Goal: Transaction & Acquisition: Purchase product/service

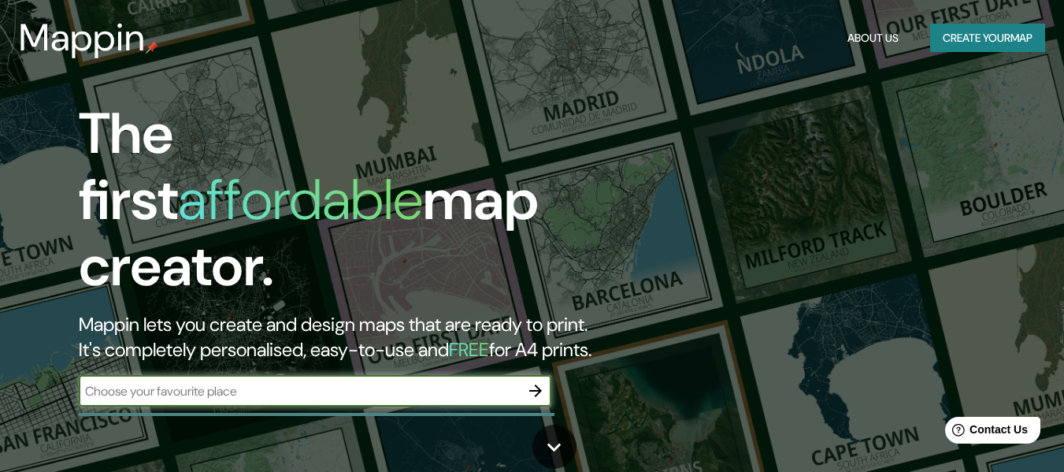
click at [538, 384] on icon "button" at bounding box center [535, 390] width 13 height 13
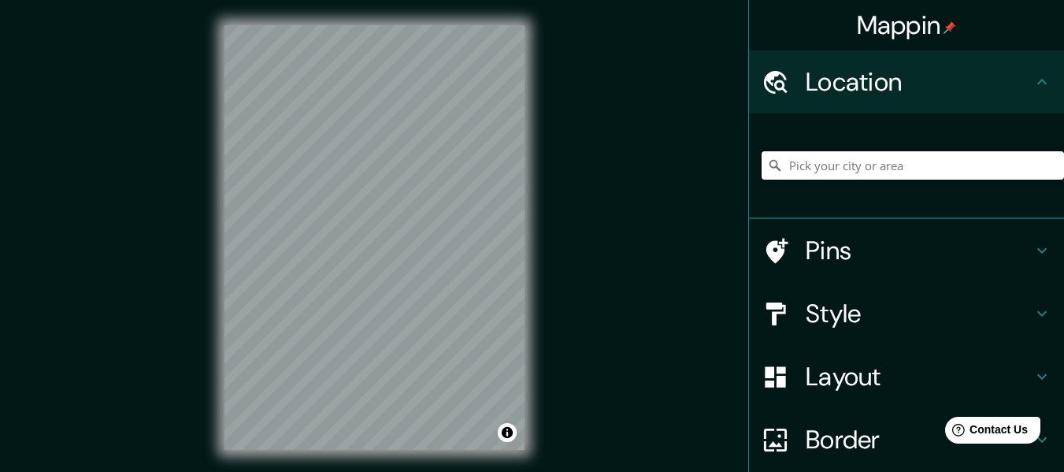
click at [869, 159] on input "Pick your city or area" at bounding box center [913, 165] width 303 height 28
click at [926, 162] on input "[GEOGRAPHIC_DATA], [GEOGRAPHIC_DATA], [GEOGRAPHIC_DATA], [GEOGRAPHIC_DATA]" at bounding box center [913, 165] width 303 height 28
click at [856, 165] on input "[GEOGRAPHIC_DATA], [GEOGRAPHIC_DATA], [GEOGRAPHIC_DATA], [GEOGRAPHIC_DATA]" at bounding box center [913, 165] width 303 height 28
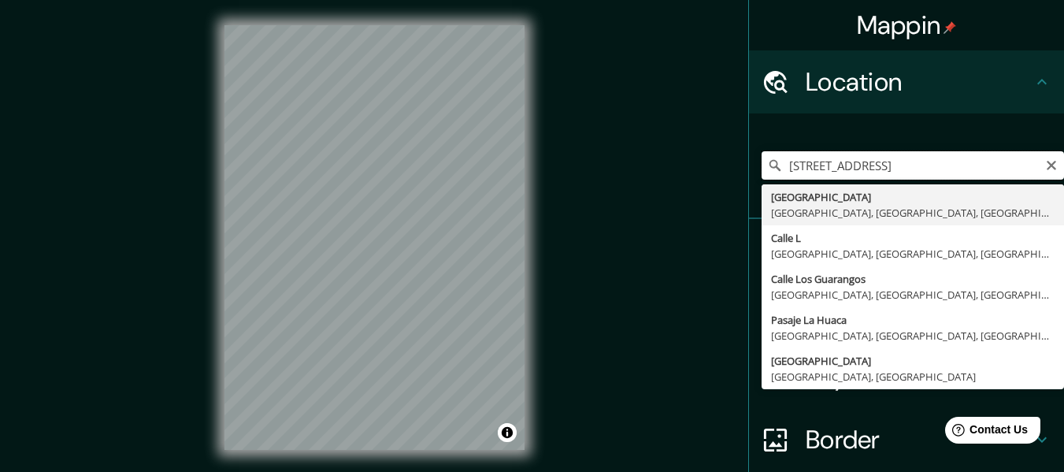
click at [892, 161] on input "[STREET_ADDRESS]" at bounding box center [913, 165] width 303 height 28
click at [897, 160] on input "[STREET_ADDRESS]" at bounding box center [913, 165] width 303 height 28
click at [890, 162] on input "[STREET_ADDRESS]" at bounding box center [913, 165] width 303 height 28
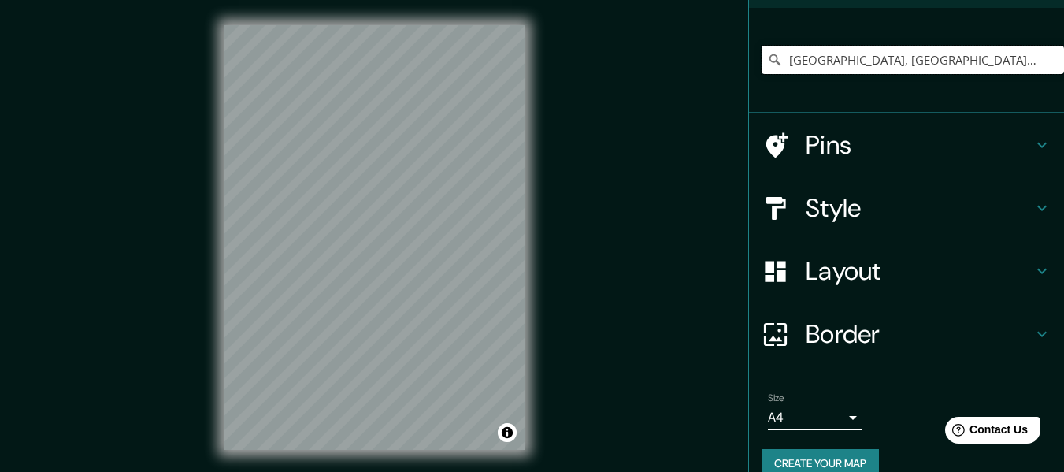
scroll to position [131, 0]
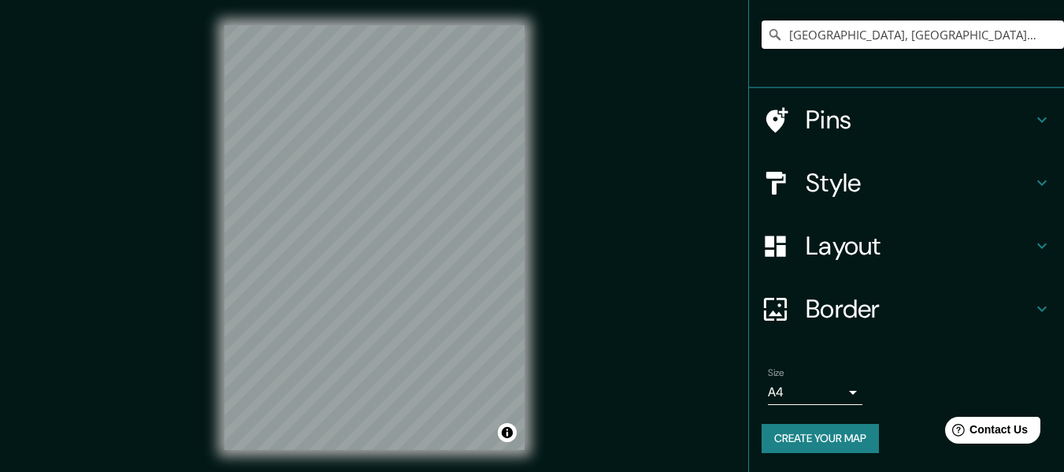
type input "[GEOGRAPHIC_DATA], [GEOGRAPHIC_DATA], [GEOGRAPHIC_DATA], [GEOGRAPHIC_DATA]"
